Goal: Task Accomplishment & Management: Complete application form

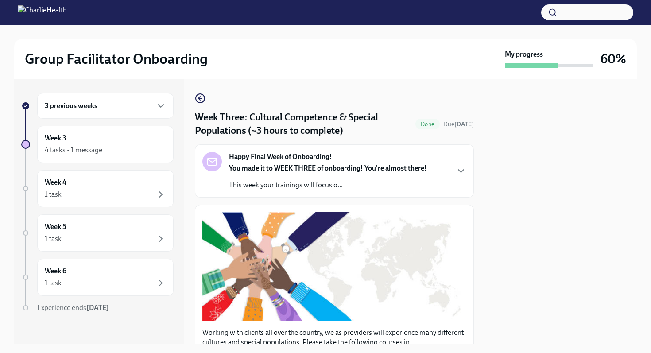
scroll to position [270, 0]
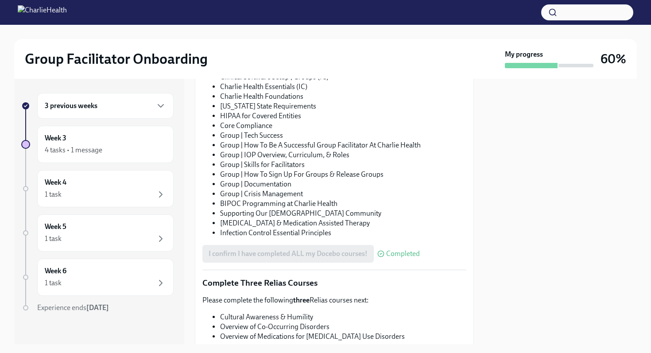
scroll to position [697, 0]
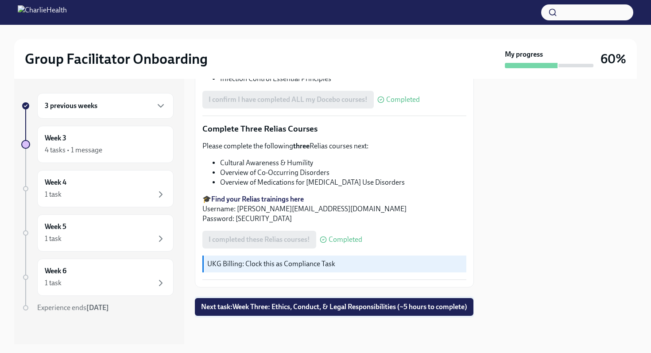
click at [332, 303] on span "Next task : Week Three: Ethics, Conduct, & Legal Responsibilities (~5 hours to …" at bounding box center [334, 307] width 266 height 9
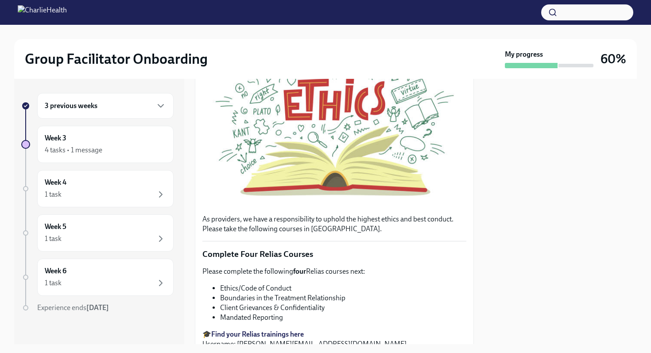
scroll to position [227, 0]
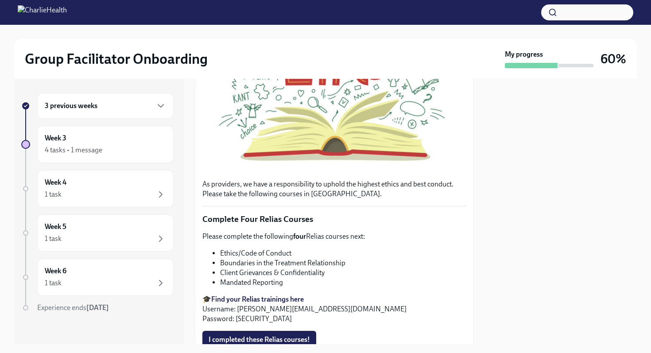
click at [252, 299] on strong "Find your Relias trainings here" at bounding box center [257, 299] width 93 height 8
copy li "Ethics/Code of Conduct"
drag, startPoint x: 220, startPoint y: 255, endPoint x: 303, endPoint y: 251, distance: 83.8
click at [303, 251] on ul "Ethics/Code of Conduct Boundaries in the Treatment Relationship Client Grievanc…" at bounding box center [334, 267] width 264 height 39
click at [221, 263] on li "Boundaries in the Treatment Relationship" at bounding box center [343, 263] width 246 height 10
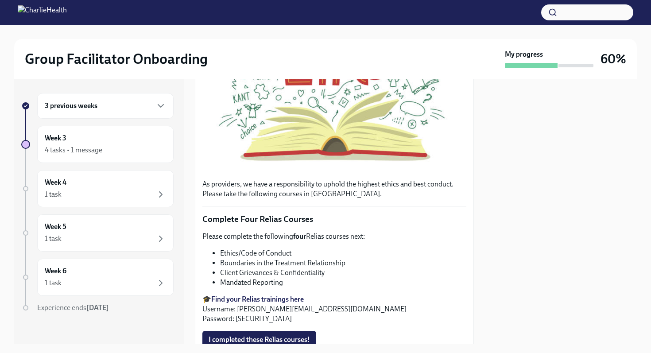
click at [350, 263] on li "Boundaries in the Treatment Relationship" at bounding box center [343, 263] width 246 height 10
copy li "Boundaries in the Treatment Relationship"
click at [239, 298] on strong "Find your Relias trainings here" at bounding box center [257, 299] width 93 height 8
copy li "Boundaries in the Treatment Relationship"
drag, startPoint x: 221, startPoint y: 263, endPoint x: 344, endPoint y: 265, distance: 123.6
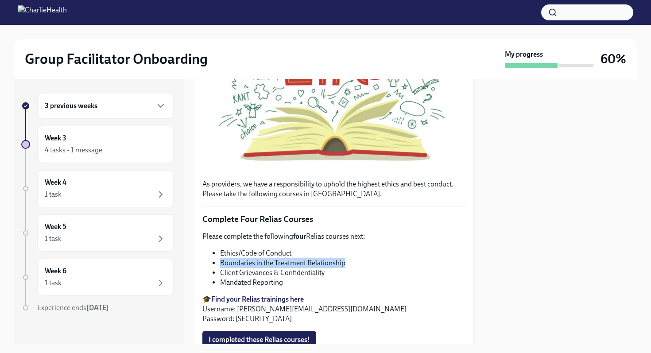
click at [344, 265] on li "Boundaries in the Treatment Relationship" at bounding box center [343, 263] width 246 height 10
copy li "lient Grievances & Confidentiality"
drag, startPoint x: 222, startPoint y: 273, endPoint x: 328, endPoint y: 277, distance: 105.5
click at [328, 277] on li "Client Grievances & Confidentiality" at bounding box center [343, 273] width 246 height 10
copy div "Mandated Reporting"
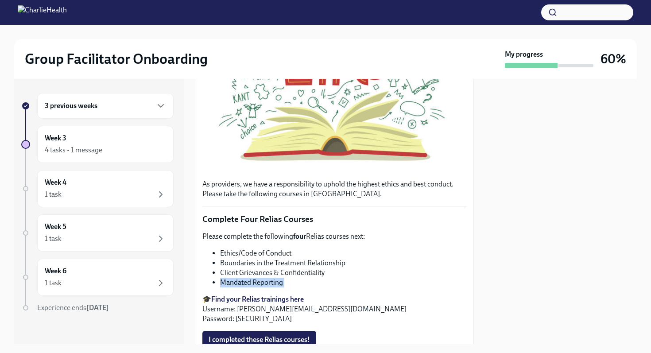
drag, startPoint x: 220, startPoint y: 286, endPoint x: 288, endPoint y: 290, distance: 67.9
click at [288, 290] on div "Please complete the following four Relias courses next: Ethics/Code of Conduct …" at bounding box center [334, 278] width 264 height 92
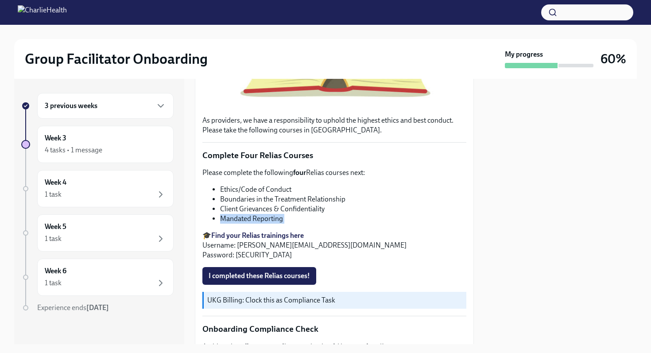
scroll to position [317, 0]
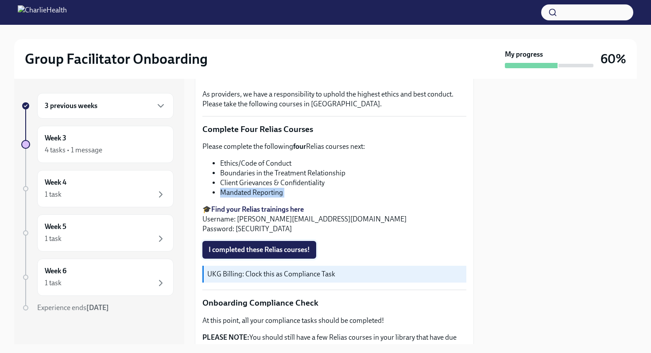
click at [284, 248] on span "I completed these Relias courses!" at bounding box center [259, 249] width 101 height 9
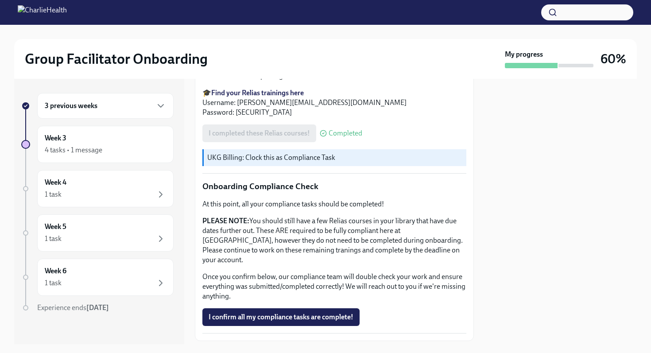
scroll to position [434, 0]
click at [293, 312] on span "I confirm all my compliance tasks are complete!" at bounding box center [281, 316] width 145 height 9
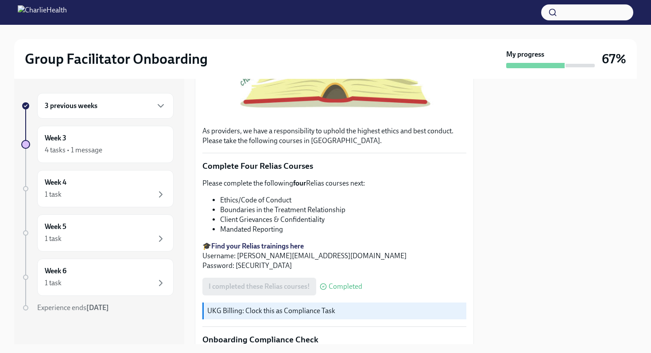
scroll to position [477, 0]
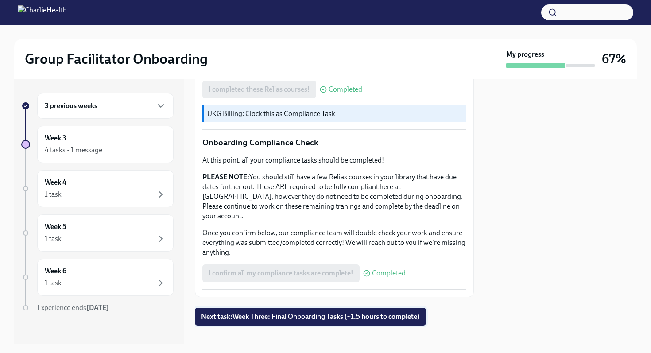
click at [292, 312] on span "Next task : Week Three: Final Onboarding Tasks (~1.5 hours to complete)" at bounding box center [310, 316] width 219 height 9
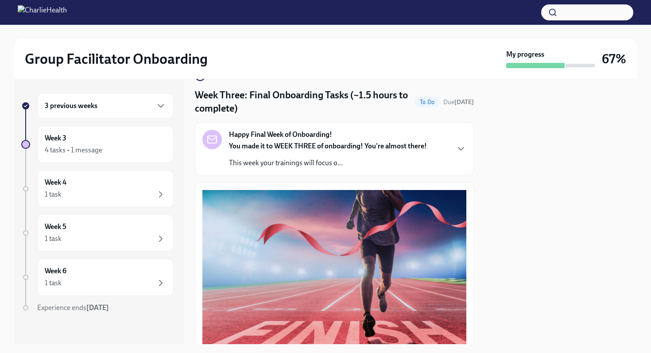
scroll to position [23, 0]
click at [327, 161] on p "This week your trainings will focus o..." at bounding box center [328, 163] width 198 height 10
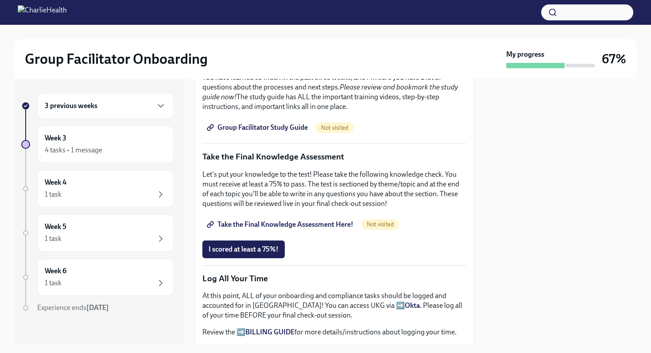
scroll to position [613, 0]
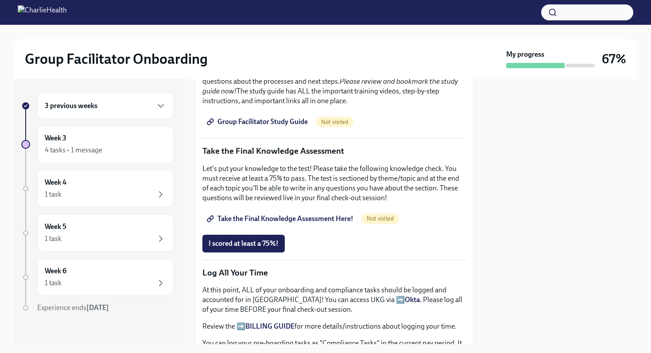
click at [296, 126] on span "Group Facilitator Study Guide" at bounding box center [258, 121] width 99 height 9
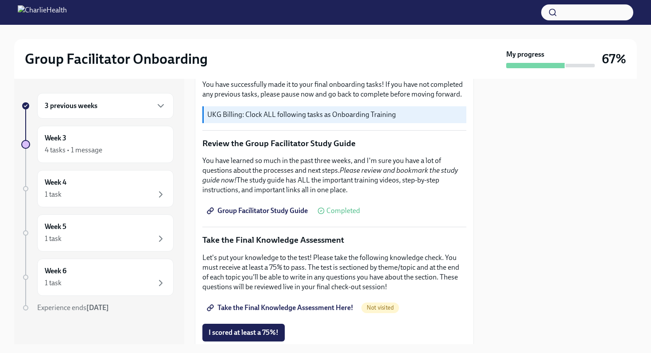
scroll to position [318, 0]
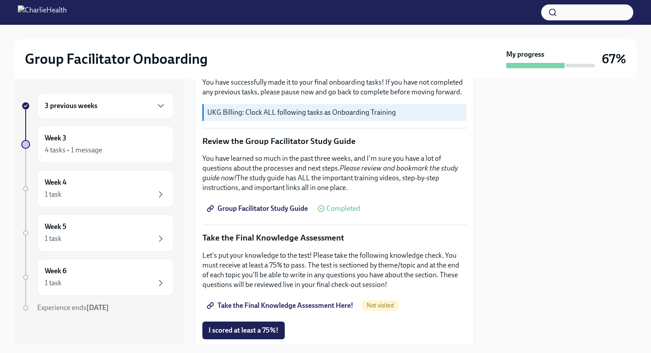
click at [321, 302] on span "Take the Final Knowledge Assessment Here!" at bounding box center [281, 305] width 145 height 9
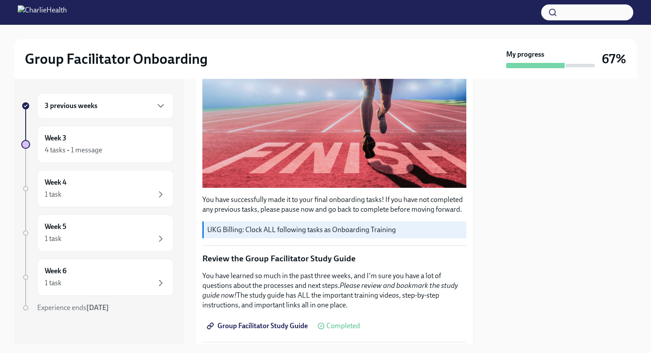
scroll to position [0, 0]
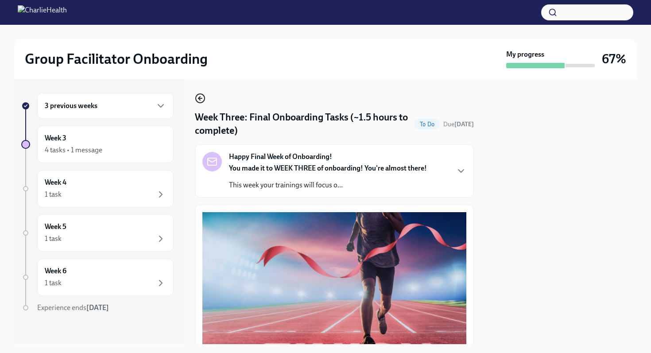
click at [204, 97] on circle "button" at bounding box center [200, 98] width 9 height 9
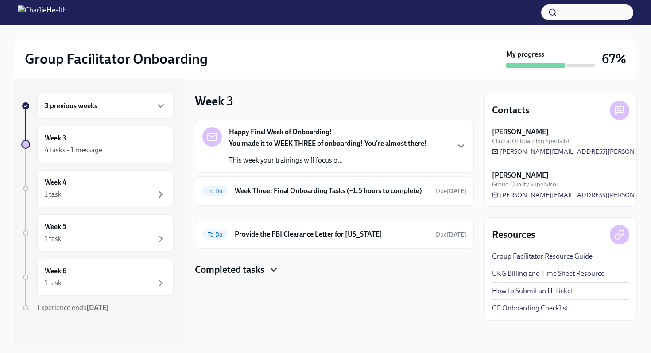
click at [269, 273] on icon "button" at bounding box center [273, 269] width 11 height 11
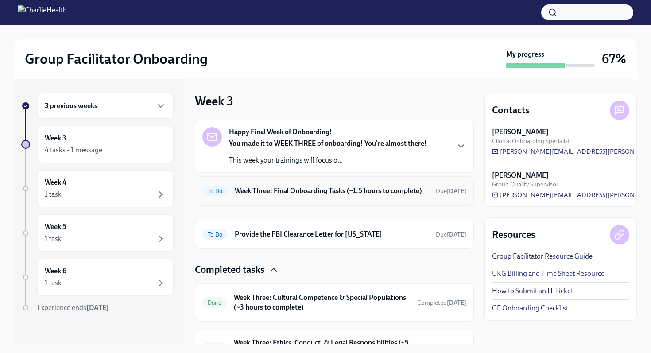
click at [279, 190] on h6 "Week Three: Final Onboarding Tasks (~1.5 hours to complete)" at bounding box center [332, 191] width 194 height 10
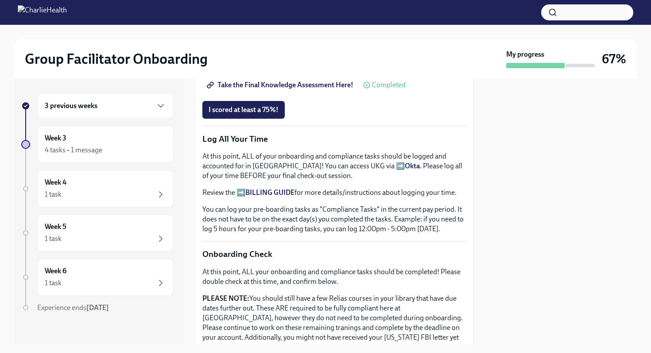
scroll to position [410, 0]
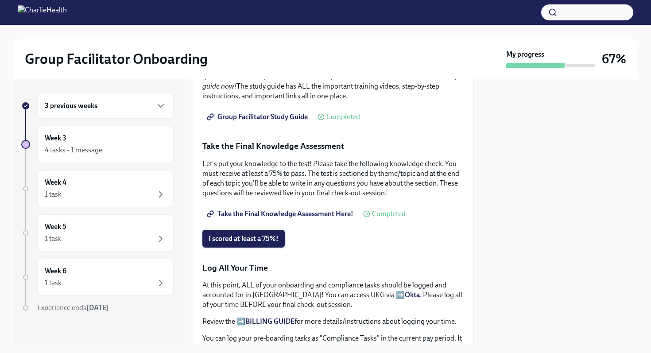
click at [259, 240] on span "I scored at least a 75%!" at bounding box center [244, 238] width 70 height 9
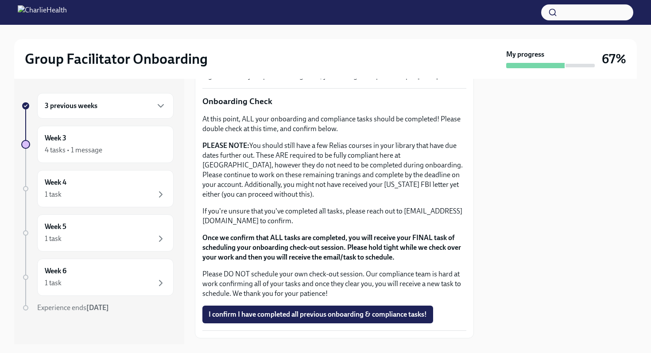
scroll to position [691, 0]
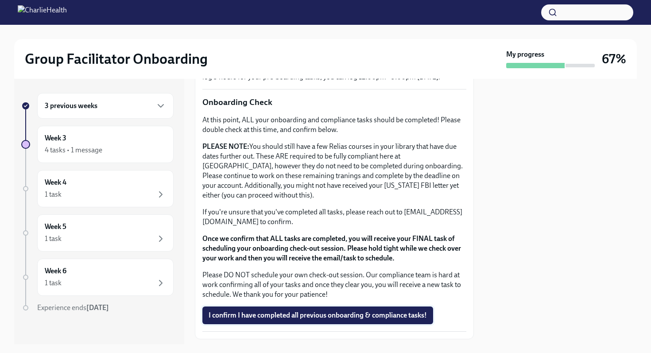
click at [264, 308] on button "I confirm I have completed all previous onboarding & compliance tasks!" at bounding box center [317, 316] width 231 height 18
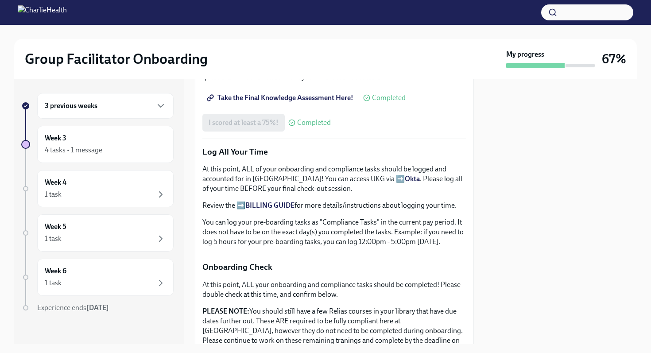
scroll to position [338, 0]
